Goal: Complete application form

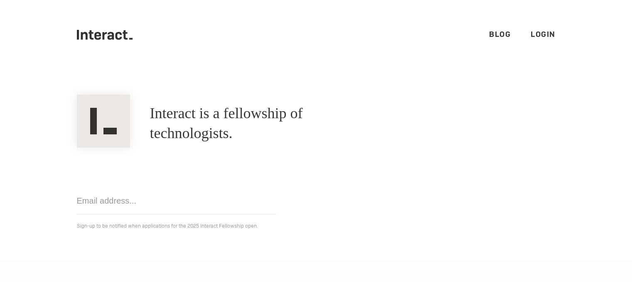
click at [530, 35] on link "Login" at bounding box center [542, 34] width 25 height 10
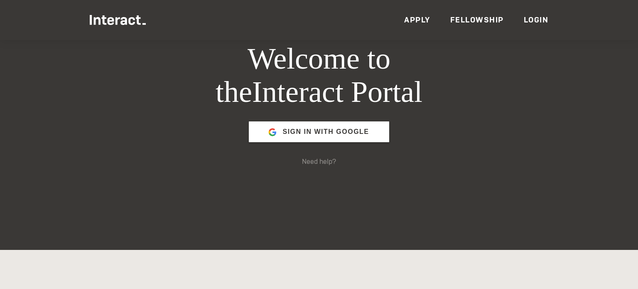
scroll to position [40, 0]
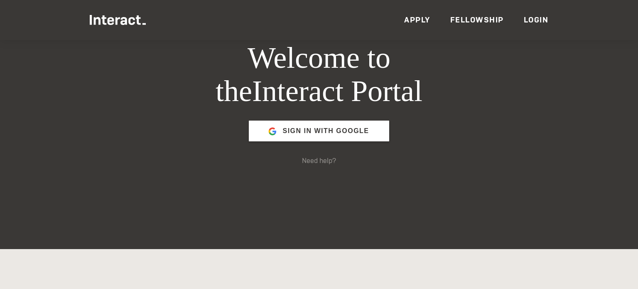
click at [417, 20] on link "Apply" at bounding box center [417, 20] width 26 height 10
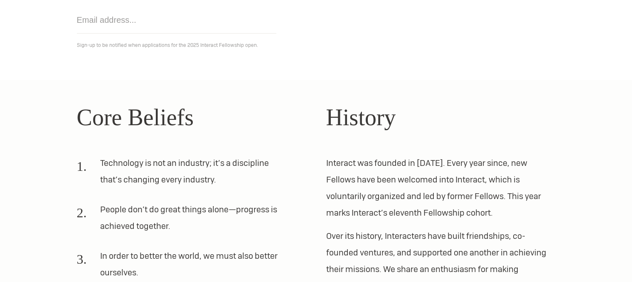
scroll to position [182, 0]
